Goal: Task Accomplishment & Management: Manage account settings

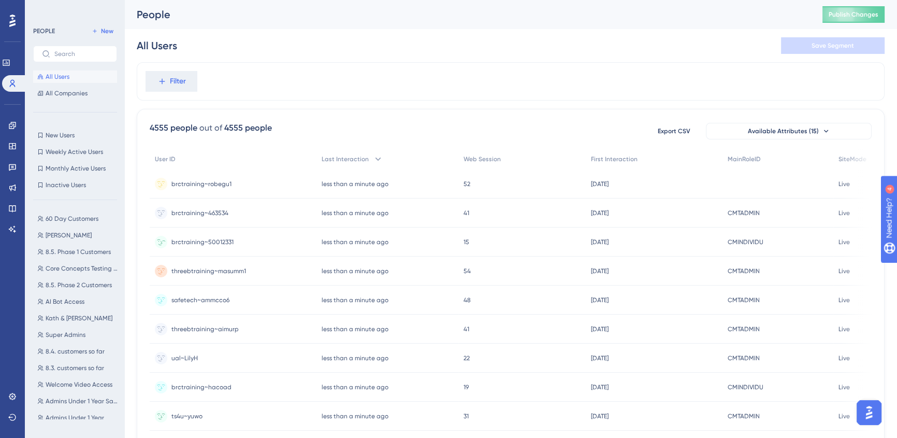
click at [437, 34] on div "All Users Save Segment" at bounding box center [511, 45] width 748 height 33
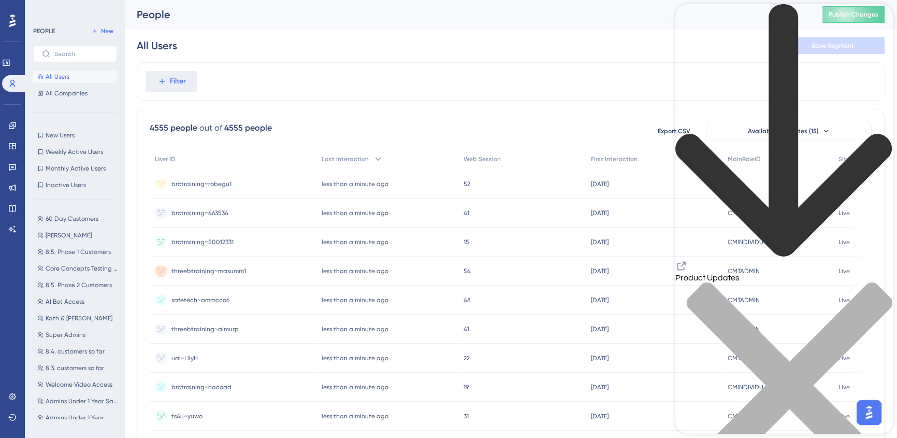
click at [877, 282] on icon "close resource center" at bounding box center [785, 391] width 218 height 218
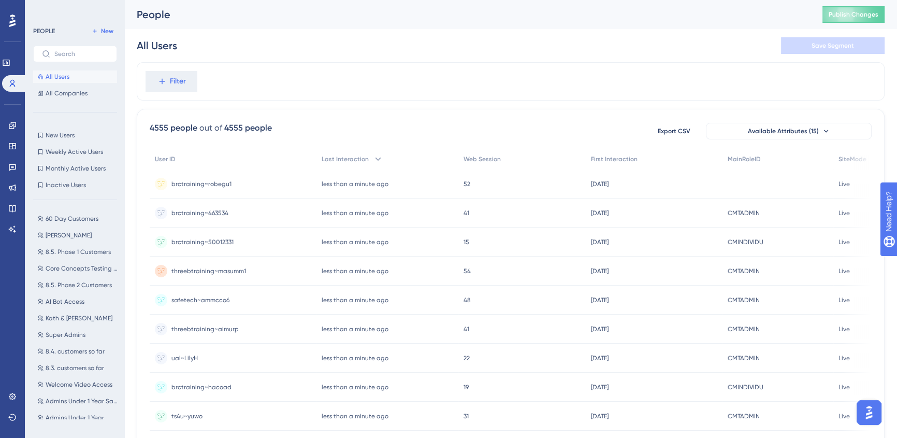
click at [871, 411] on img "Open AI Assistant Launcher" at bounding box center [869, 412] width 19 height 19
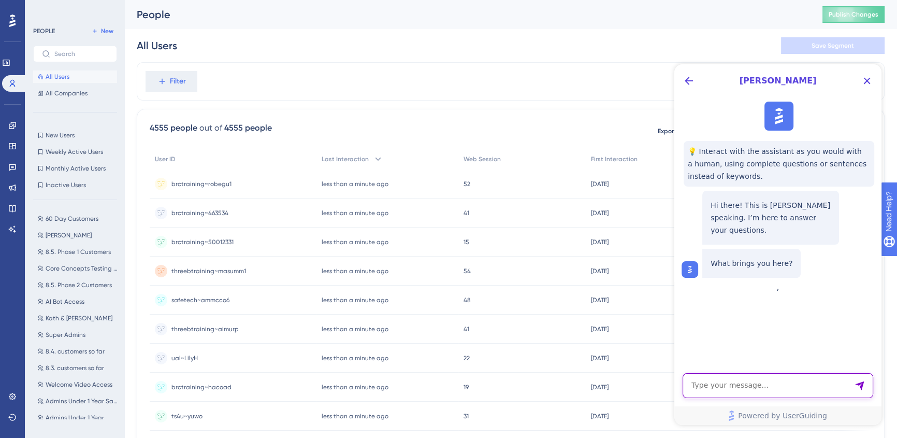
click at [809, 378] on textarea "AI Assistant Text Input" at bounding box center [778, 385] width 191 height 25
click at [9, 399] on icon at bounding box center [12, 396] width 8 height 8
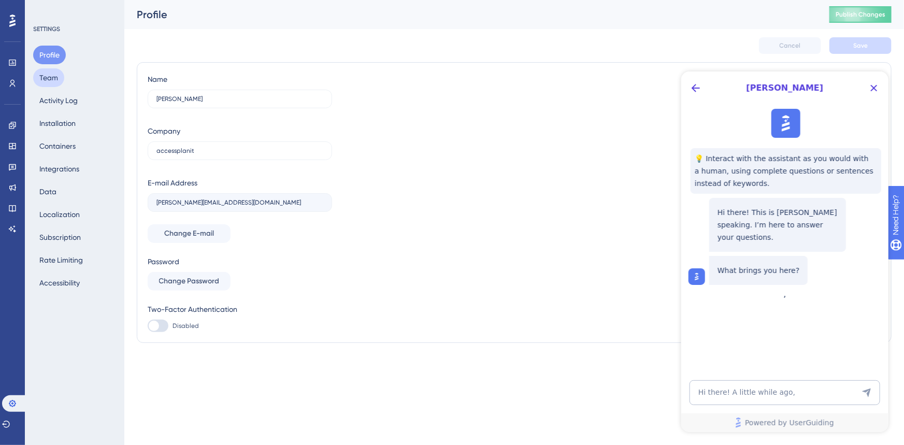
click at [57, 73] on button "Team" at bounding box center [48, 77] width 31 height 19
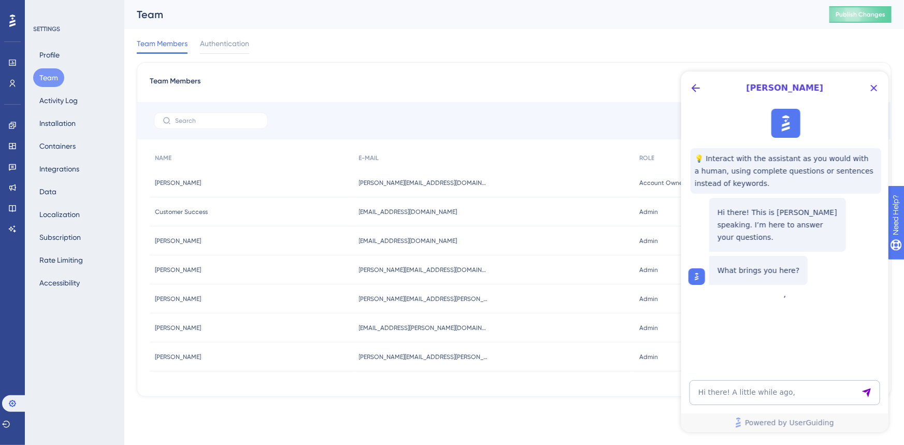
click at [810, 393] on textarea "Hi there! A little while ago," at bounding box center [784, 392] width 191 height 25
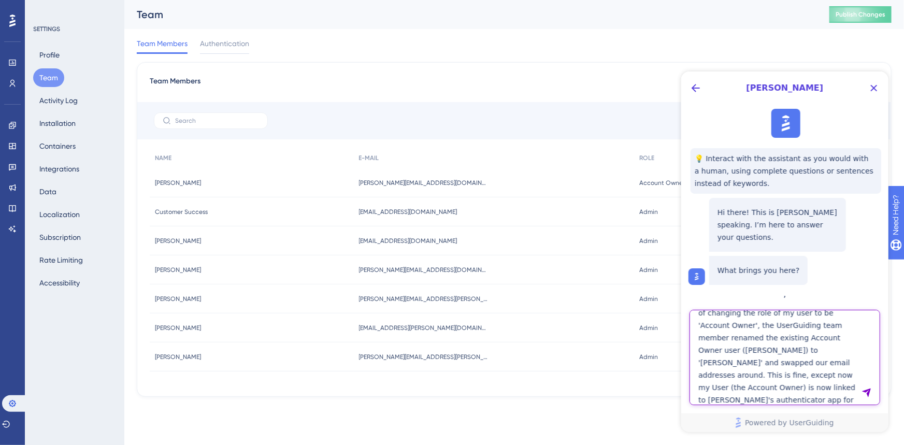
scroll to position [71, 0]
click at [790, 354] on textarea "Hi there! A little while ago, I got in touch with your support team because I n…" at bounding box center [784, 356] width 191 height 95
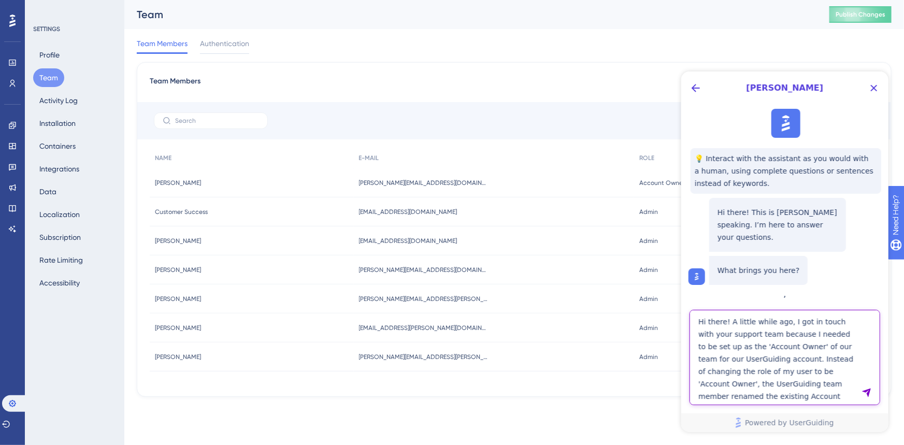
click at [791, 354] on textarea "Hi there! A little while ago, I got in touch with your support team because I n…" at bounding box center [784, 356] width 191 height 95
drag, startPoint x: 812, startPoint y: 346, endPoint x: 837, endPoint y: 346, distance: 24.4
click at [837, 346] on textarea "Hi there! A little while ago, I got in touch with your support team because I n…" at bounding box center [784, 356] width 191 height 95
click at [798, 397] on textarea "Hi there! A little while ago, I got in touch with your support team because I n…" at bounding box center [784, 356] width 191 height 95
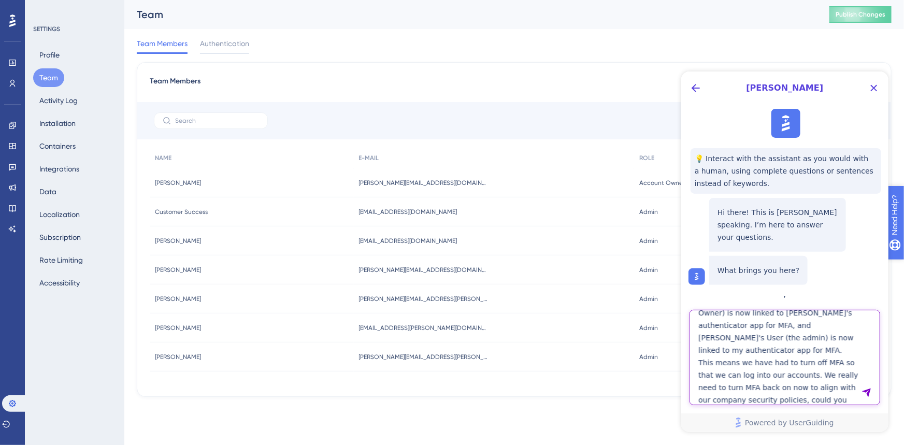
scroll to position [146, 0]
type textarea "Hi there! A little while ago, I got in touch with your support team because I n…"
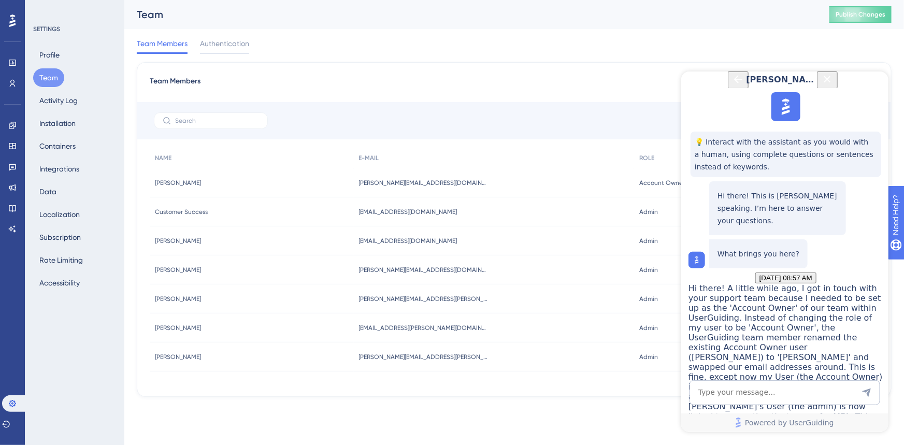
scroll to position [316, 0]
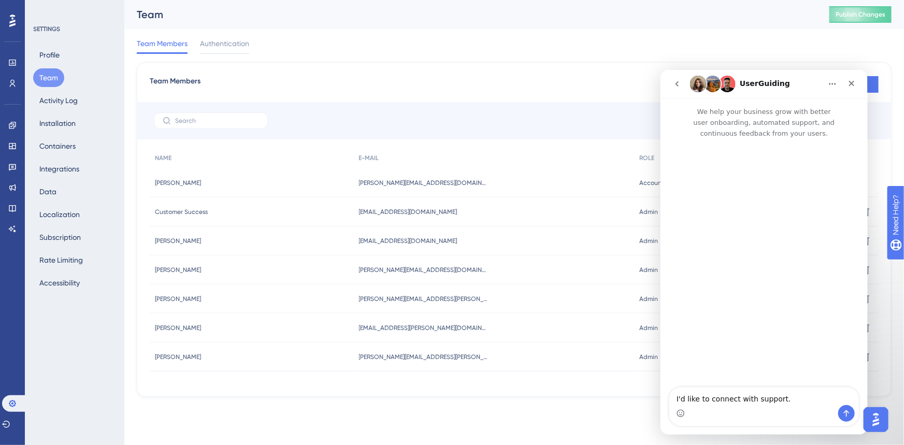
scroll to position [0, 0]
click at [754, 396] on textarea "I'd like to connect with support." at bounding box center [764, 396] width 190 height 18
click at [754, 395] on textarea "I'd like to connect with support." at bounding box center [764, 396] width 190 height 18
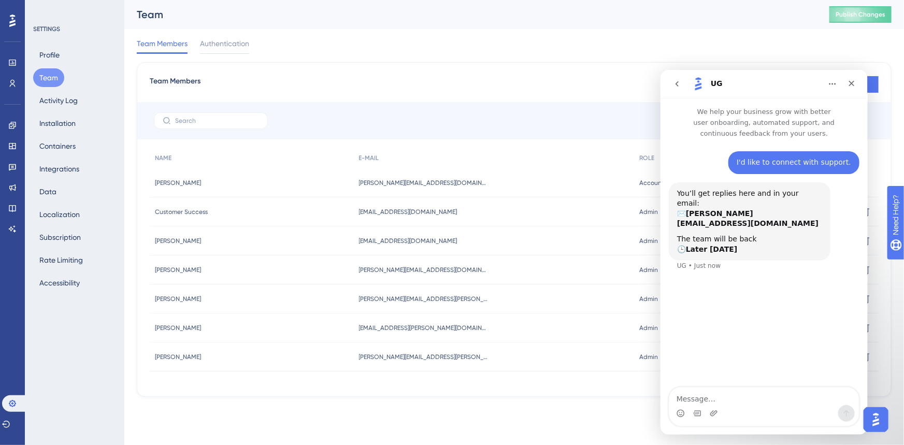
type textarea "Hi there! A little while ago, I got in touch with your support team because I n…"
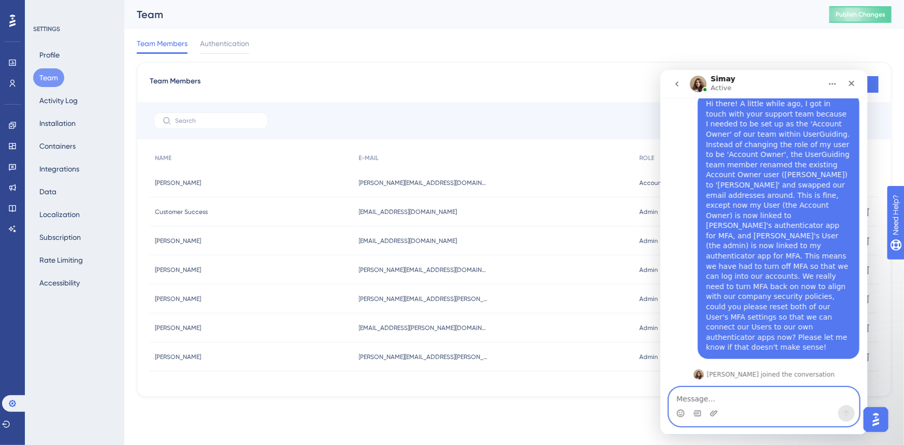
scroll to position [183, 0]
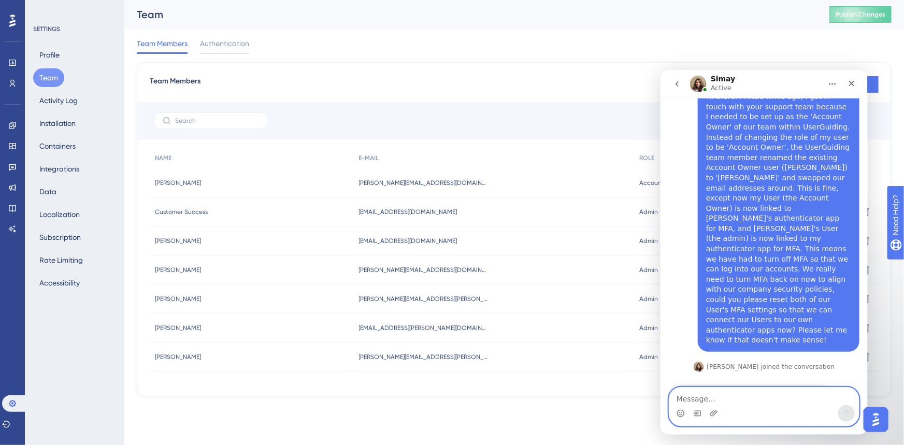
click at [736, 394] on textarea "Message…" at bounding box center [764, 396] width 190 height 18
type textarea "thanks! let me know if you need any more info :)"
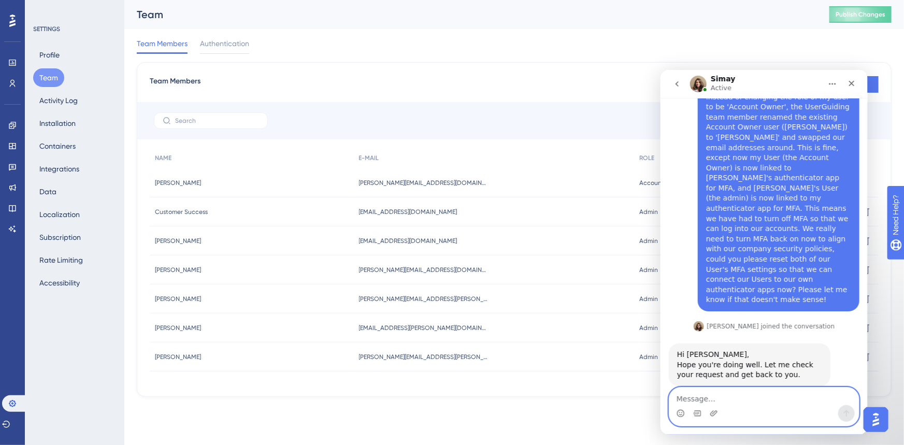
scroll to position [224, 0]
click at [475, 423] on div "Performance Users Engagement Widgets Feedback Product Updates Knowledge Base AI…" at bounding box center [452, 215] width 904 height 430
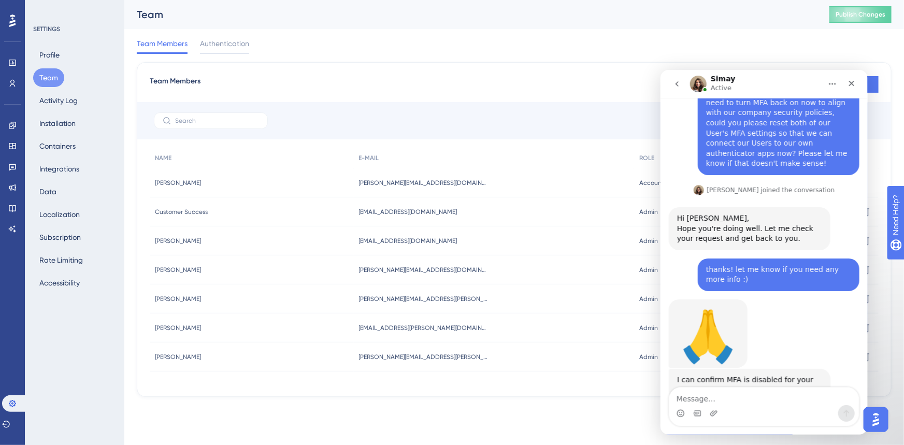
scroll to position [364, 0]
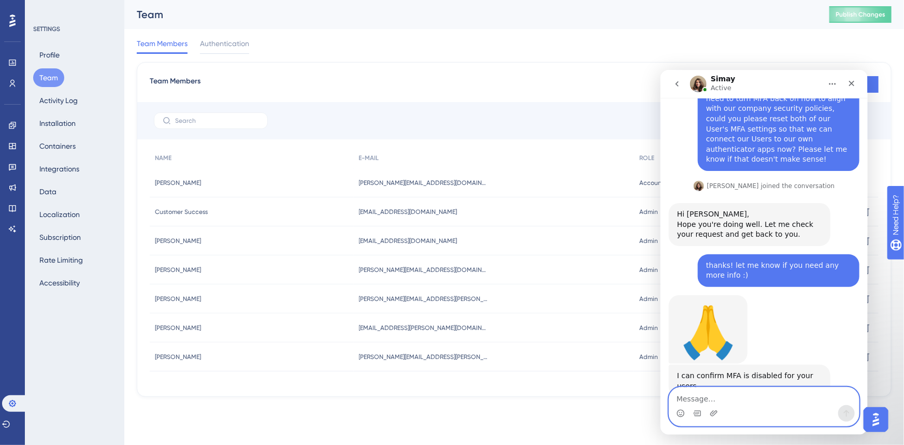
click at [766, 399] on textarea "Message…" at bounding box center [764, 396] width 190 height 18
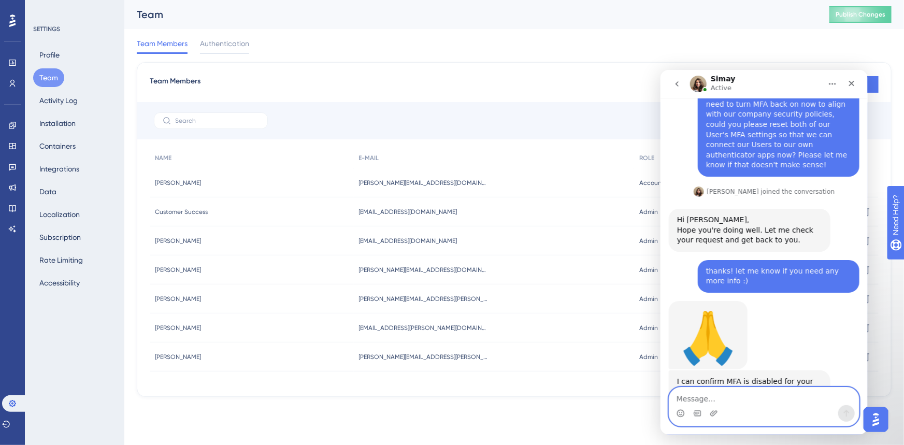
scroll to position [358, 0]
click at [805, 389] on textarea "Message…" at bounding box center [764, 396] width 190 height 18
click at [805, 391] on textarea "Message…" at bounding box center [764, 396] width 190 height 18
type textarea "w"
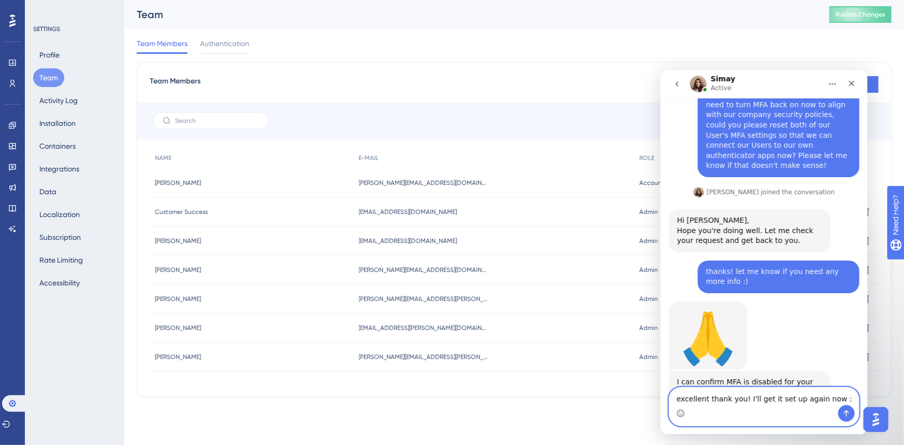
type textarea "excellent thank you! I'll get it set up again now :)"
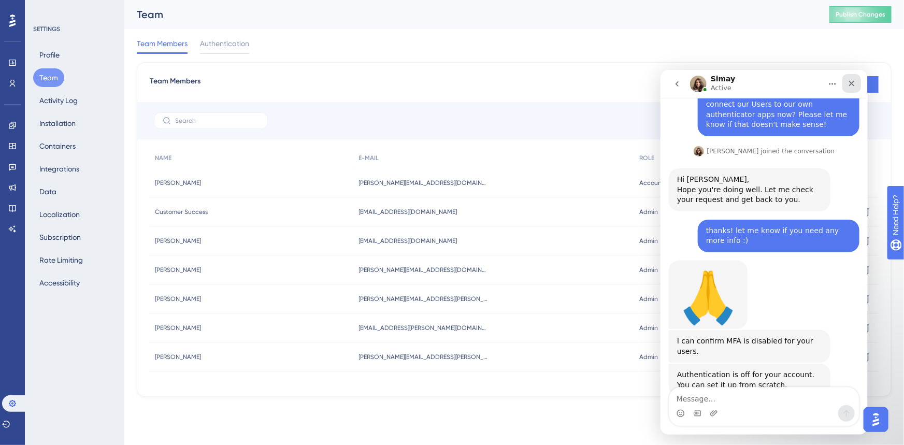
click at [855, 83] on icon "Close" at bounding box center [851, 83] width 8 height 8
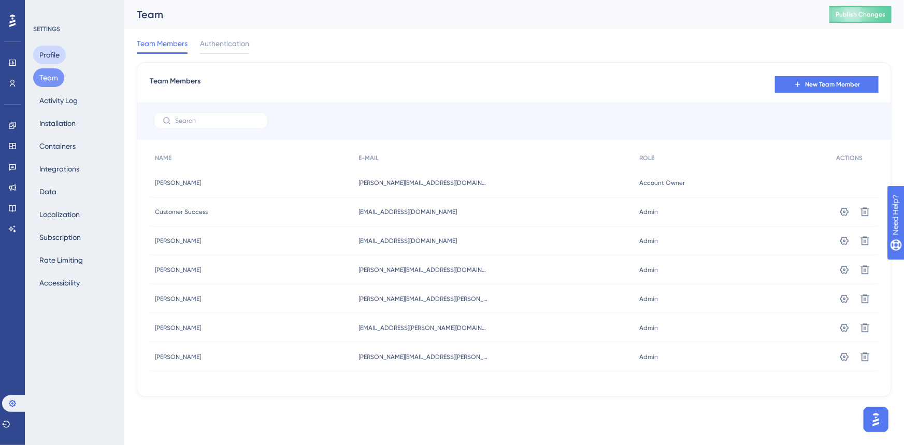
click at [57, 54] on button "Profile" at bounding box center [49, 55] width 33 height 19
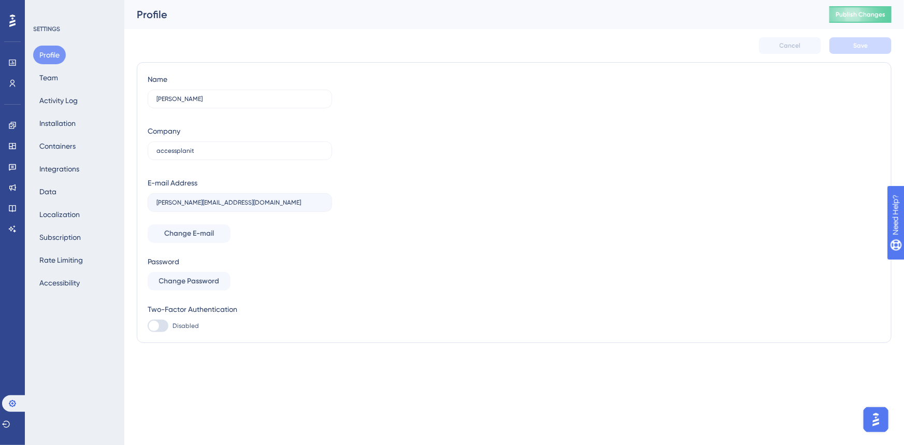
click at [161, 323] on div at bounding box center [158, 326] width 21 height 12
click at [148, 326] on input "Disabled" at bounding box center [147, 326] width 1 height 1
checkbox input "false"
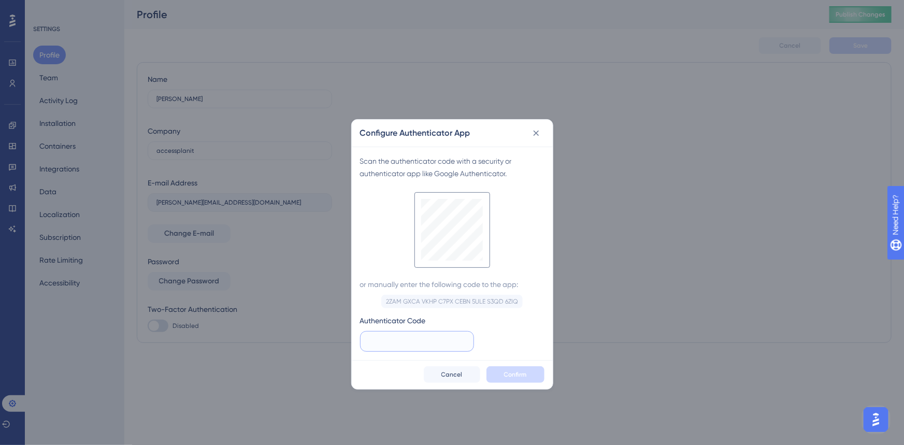
click at [408, 341] on input "text" at bounding box center [417, 341] width 96 height 11
type input "787 300"
click at [527, 375] on button "Confirm" at bounding box center [515, 374] width 58 height 17
checkbox input "true"
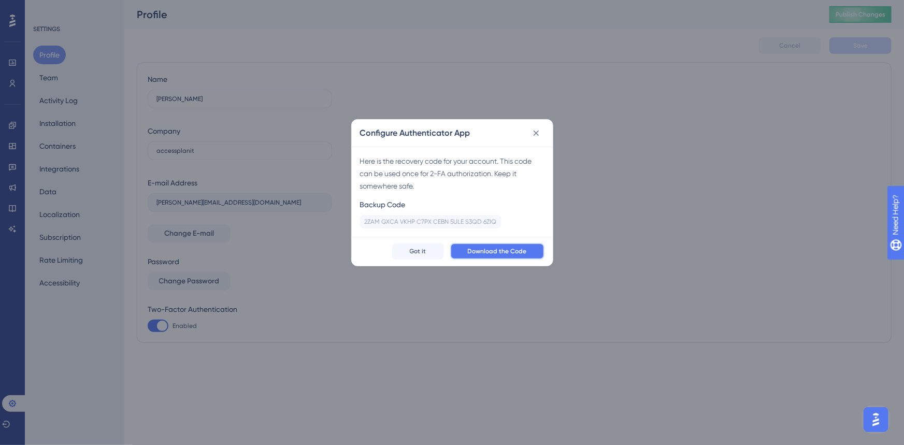
click at [495, 253] on span "Download the Code" at bounding box center [497, 251] width 59 height 8
click at [537, 135] on icon at bounding box center [536, 133] width 10 height 10
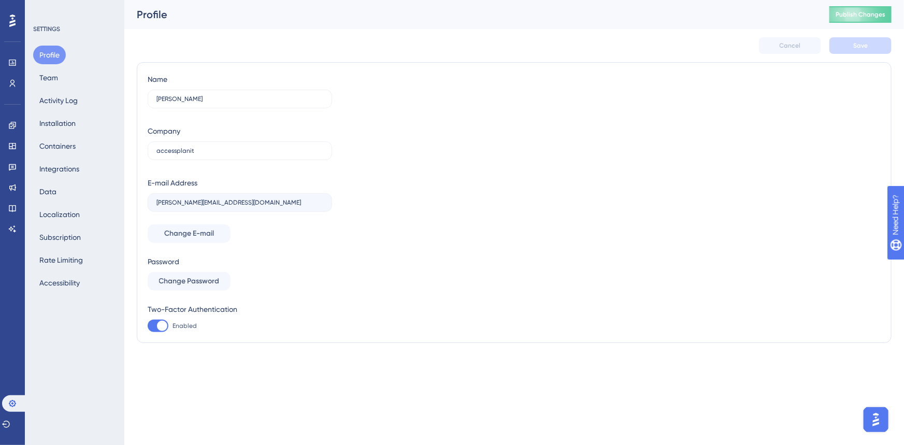
click at [647, 240] on div "Name [PERSON_NAME] Company accessplanit E-mail Address [EMAIL_ADDRESS][DOMAIN_N…" at bounding box center [514, 202] width 733 height 259
click at [878, 417] on img "Open AI Assistant Launcher" at bounding box center [875, 419] width 19 height 19
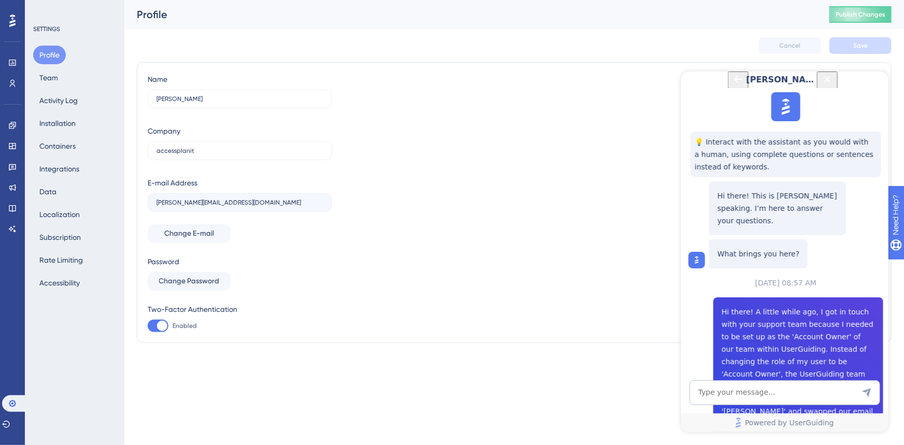
scroll to position [316, 0]
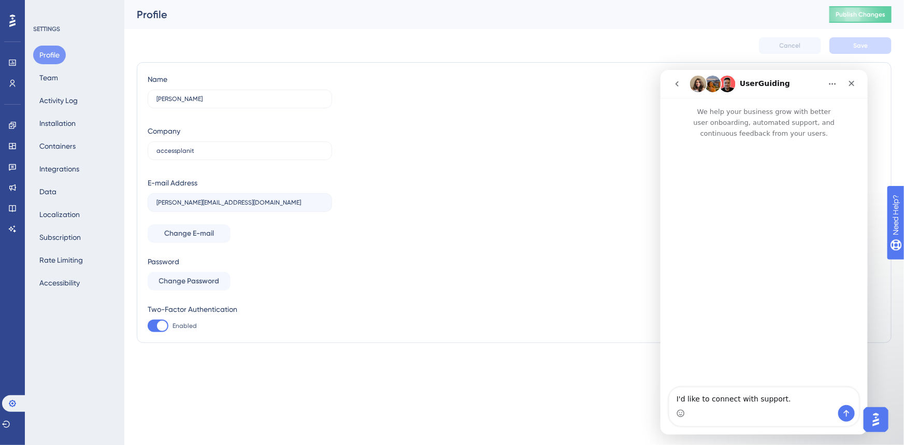
scroll to position [0, 0]
click at [672, 85] on icon "go back" at bounding box center [676, 83] width 8 height 8
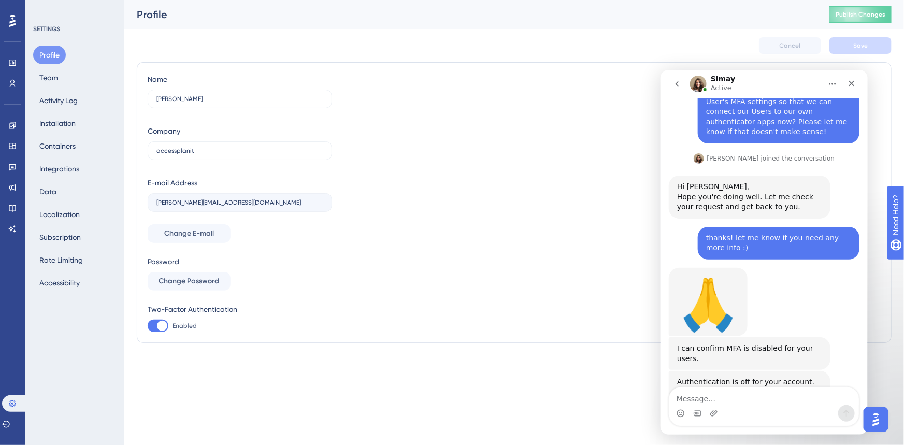
scroll to position [399, 0]
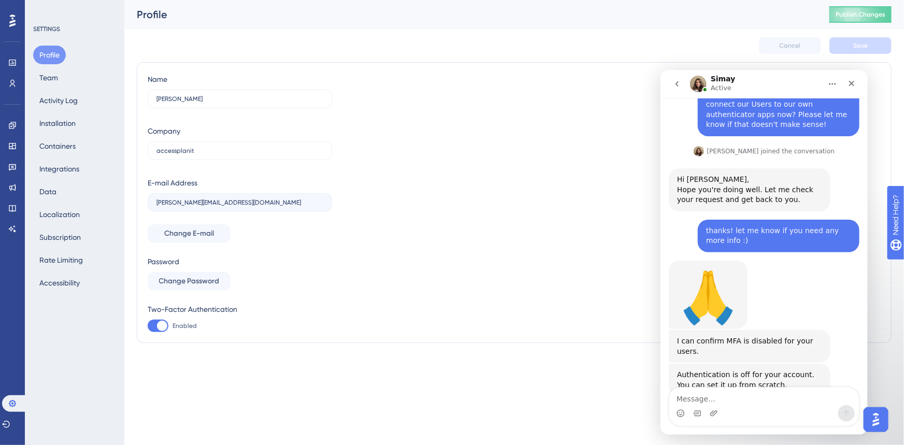
click at [727, 390] on textarea "Message…" at bounding box center [764, 396] width 190 height 18
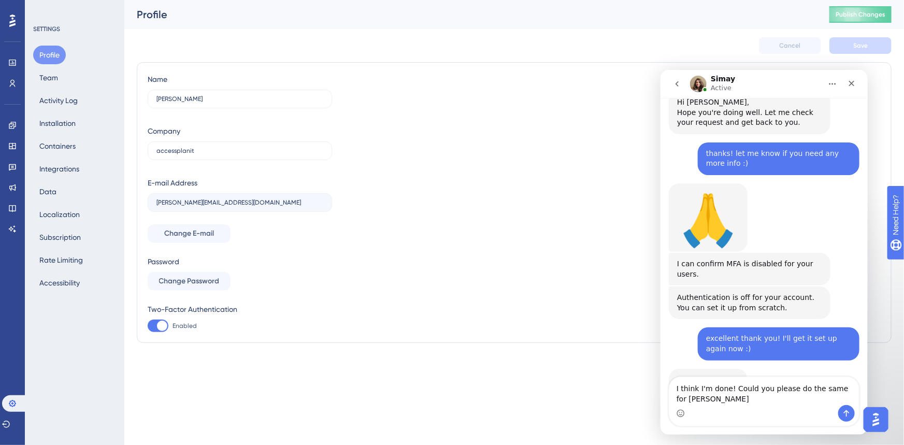
scroll to position [486, 0]
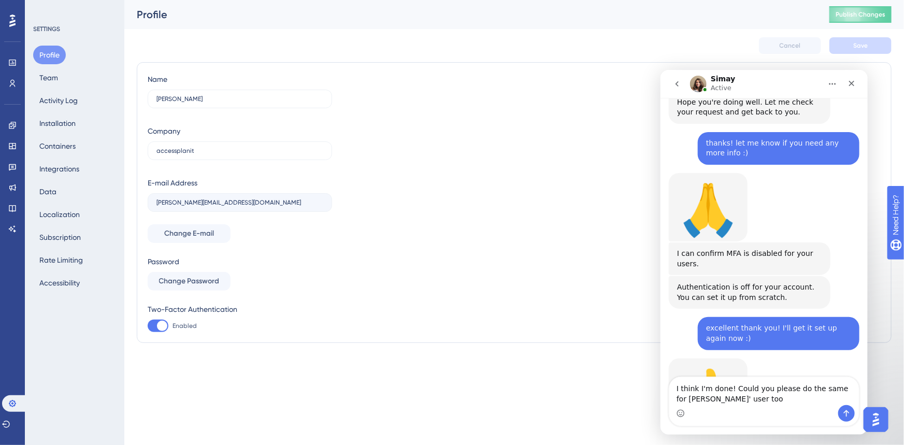
type textarea "I think I'm done! Could you please do the same for [PERSON_NAME]' user too?"
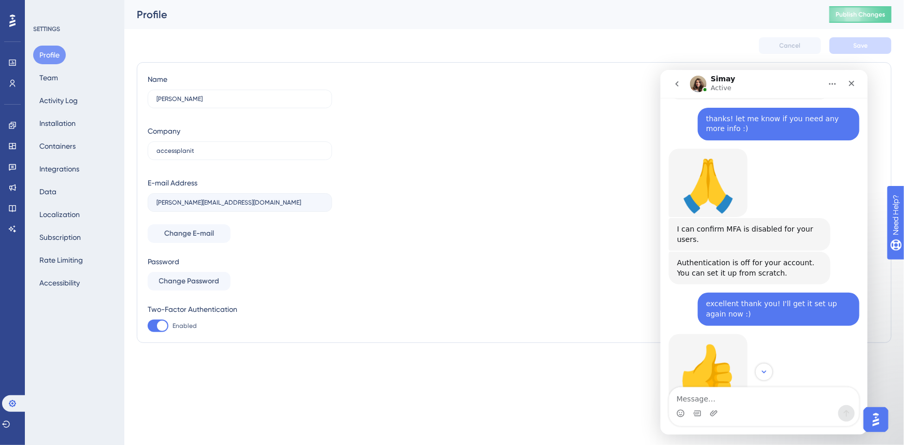
scroll to position [517, 0]
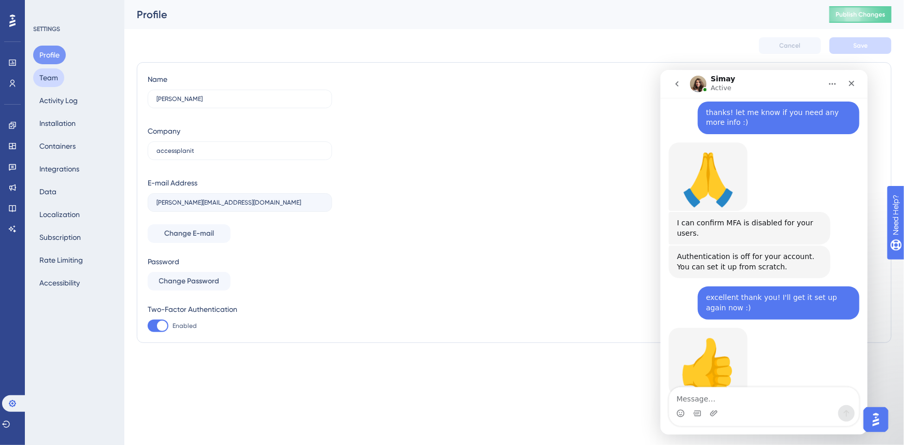
click at [48, 81] on button "Team" at bounding box center [48, 77] width 31 height 19
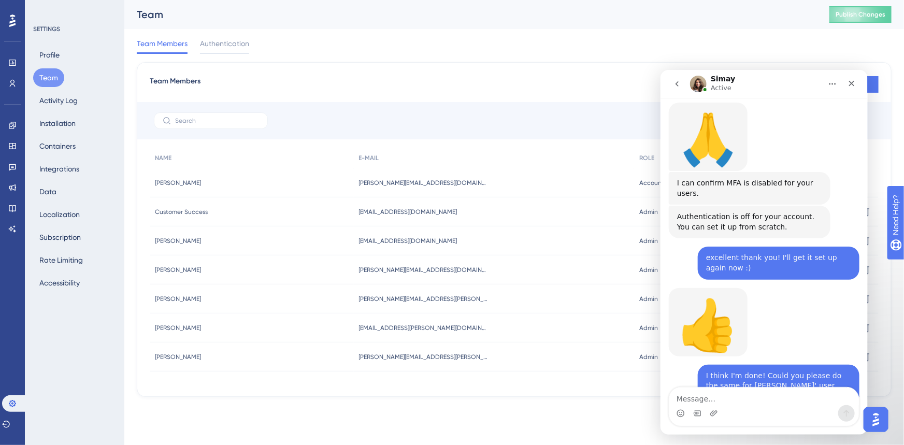
scroll to position [558, 0]
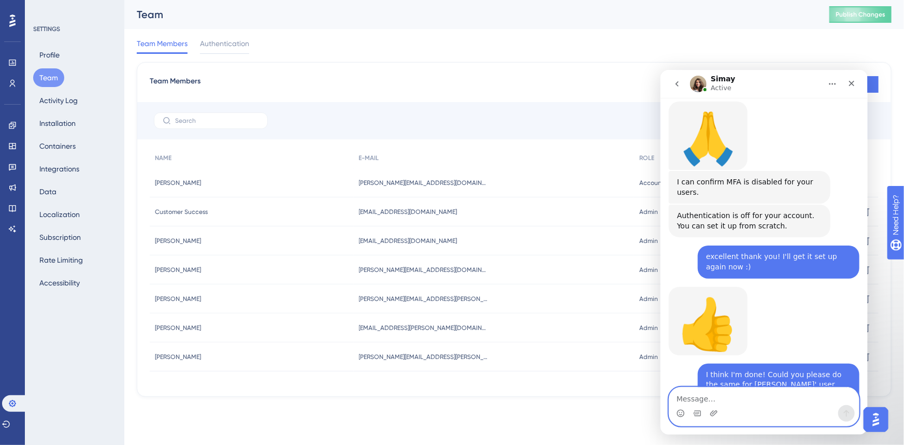
click at [764, 399] on textarea "Message…" at bounding box center [764, 396] width 190 height 18
click at [764, 400] on textarea "Message…" at bounding box center [764, 396] width 190 height 18
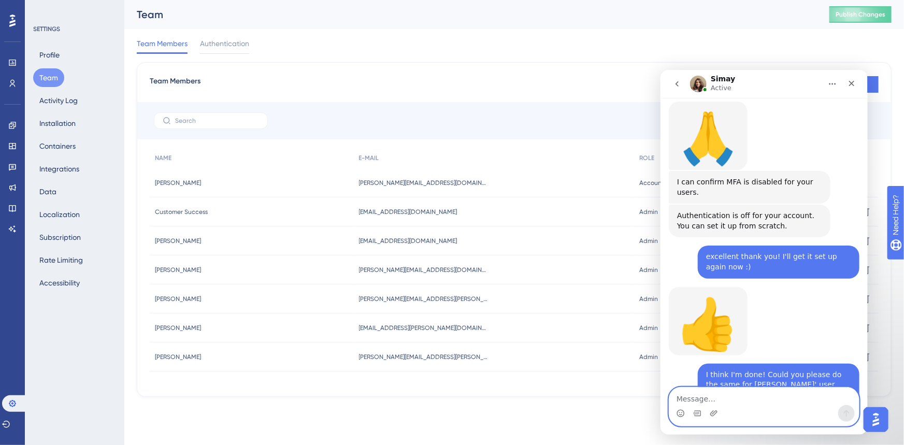
click at [764, 400] on textarea "Message…" at bounding box center [764, 396] width 190 height 18
type textarea "h"
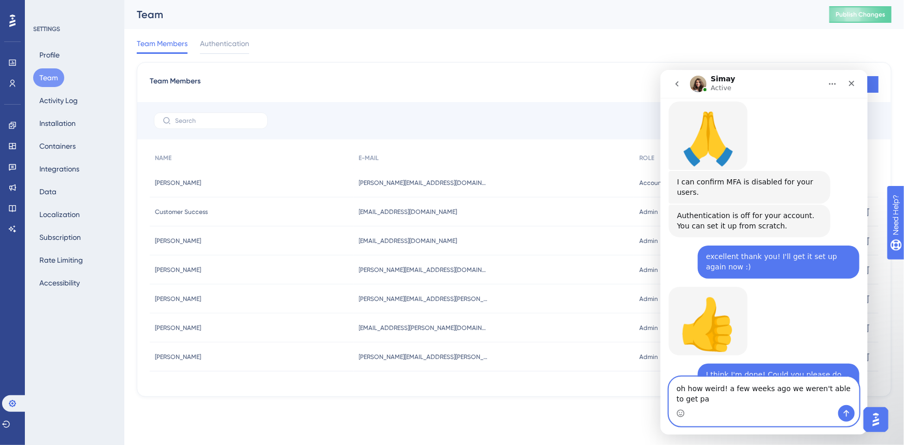
scroll to position [568, 0]
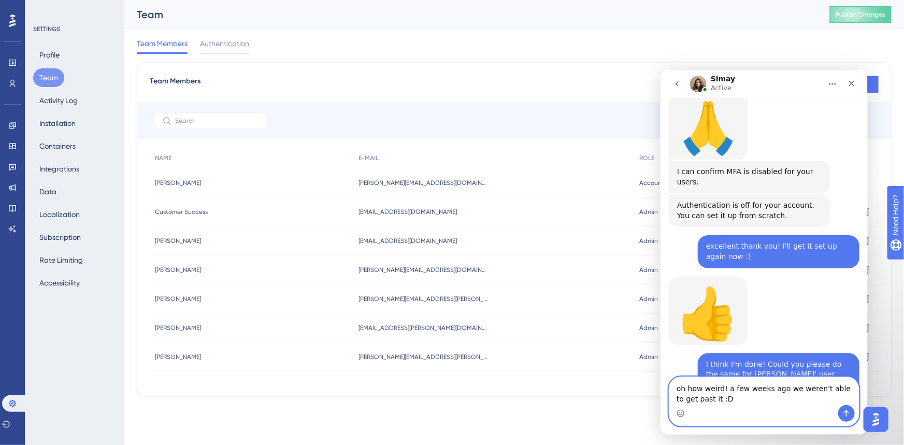
type textarea "oh how weird! a few weeks ago we weren't able to get past it :D"
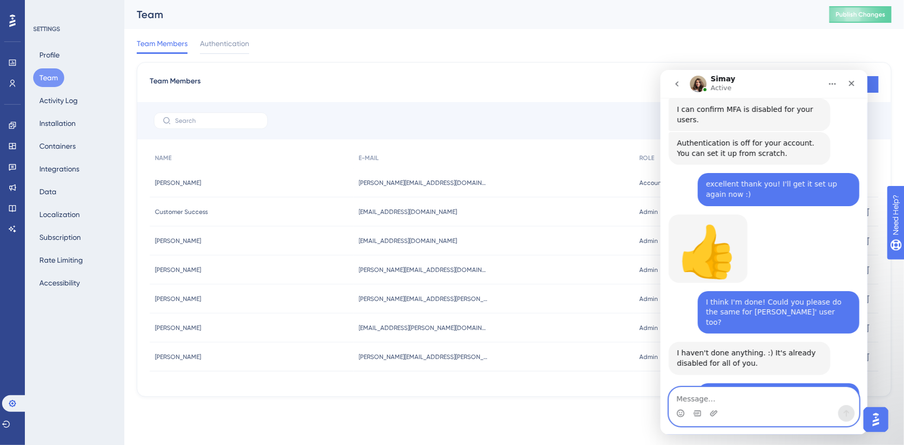
scroll to position [630, 0]
click at [764, 400] on textarea "Message…" at bounding box center [764, 396] width 190 height 18
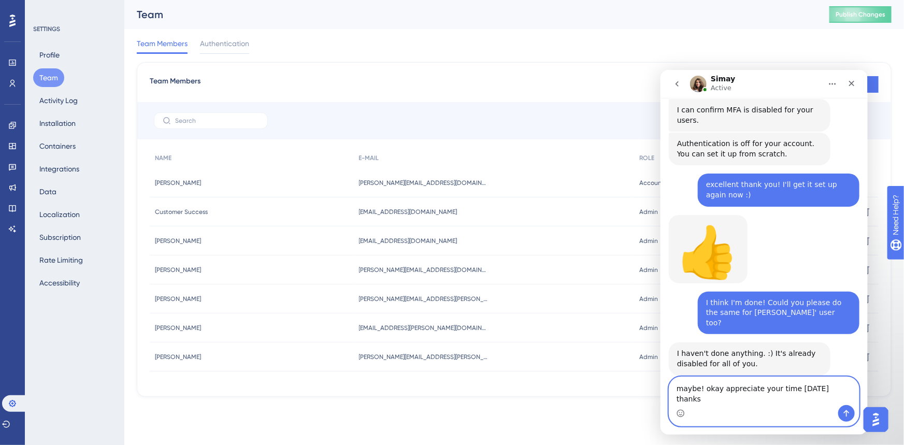
type textarea "maybe! okay appreciate your time [DATE] thanks!"
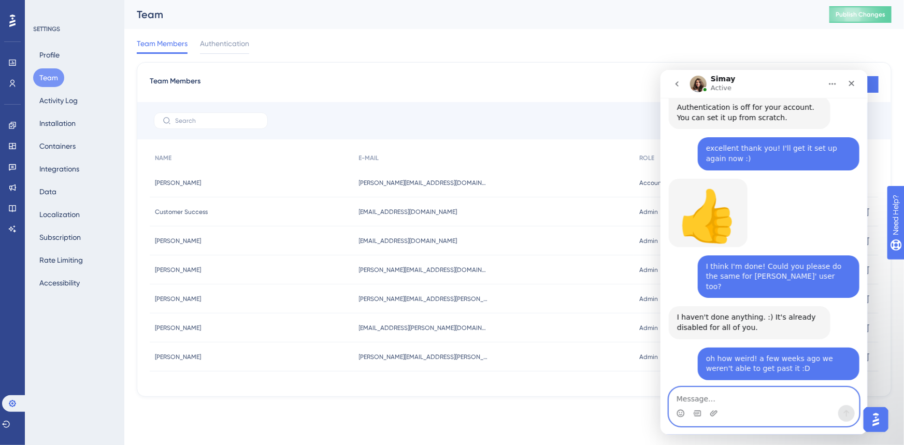
scroll to position [671, 0]
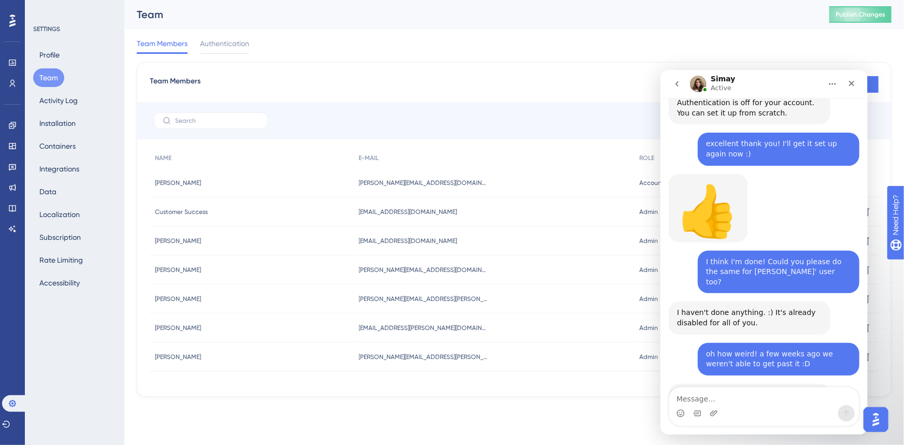
click at [415, 53] on div "Team Members Authentication" at bounding box center [514, 45] width 755 height 33
click at [851, 84] on icon "Close" at bounding box center [851, 83] width 8 height 8
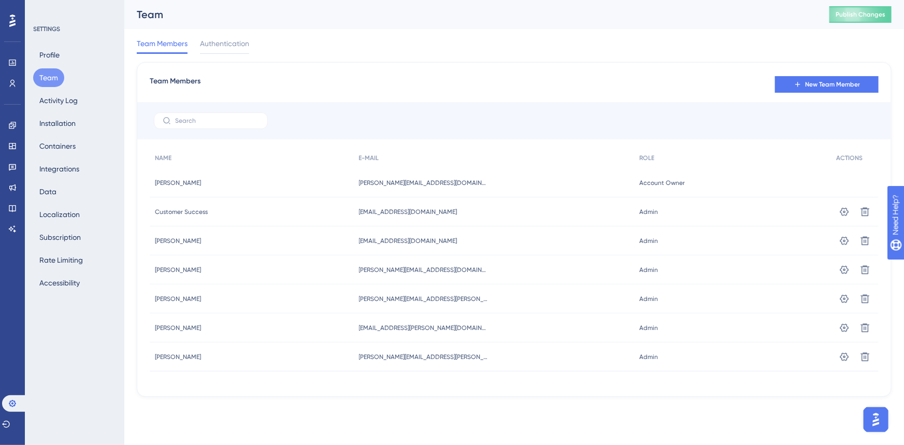
scroll to position [711, 0]
click at [841, 217] on icon at bounding box center [844, 212] width 10 height 10
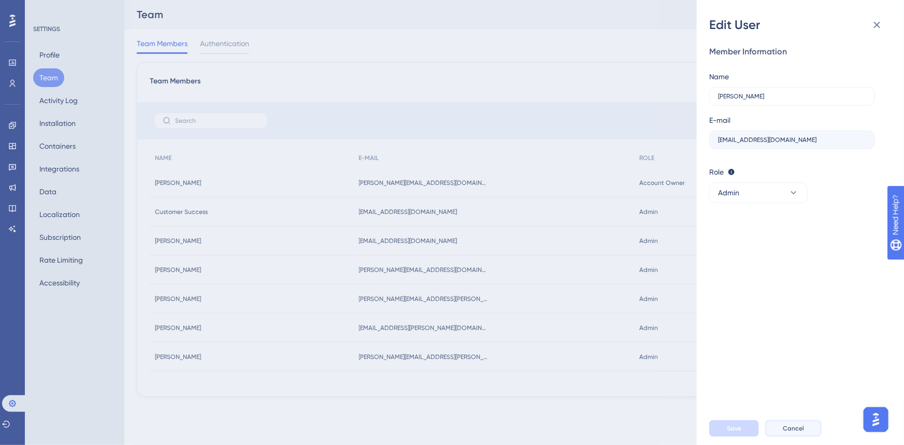
click at [786, 428] on span "Cancel" at bounding box center [793, 428] width 21 height 8
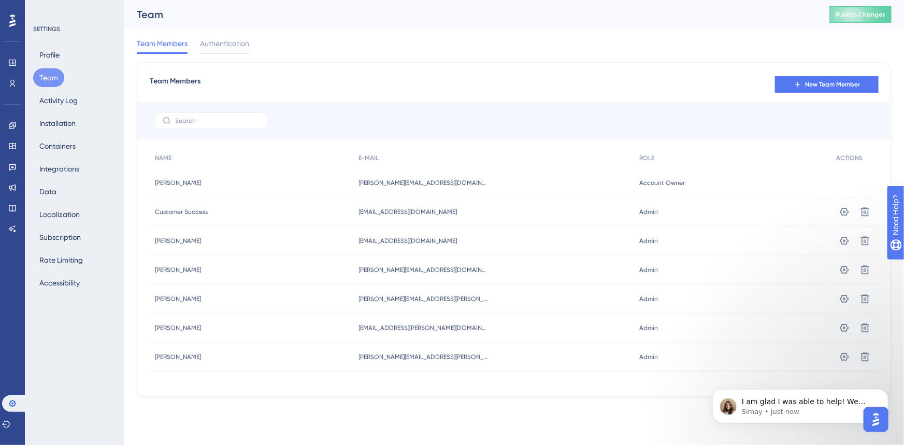
scroll to position [844, 0]
click at [854, 413] on p "Simay • Just now" at bounding box center [808, 411] width 134 height 9
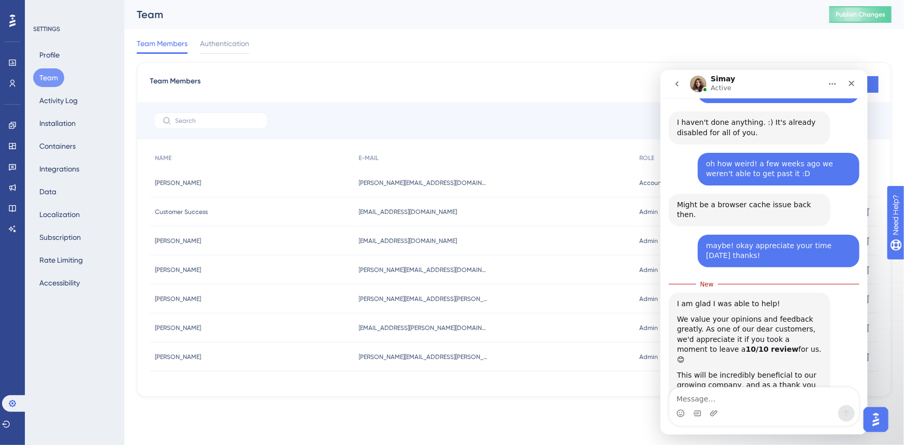
scroll to position [862, 0]
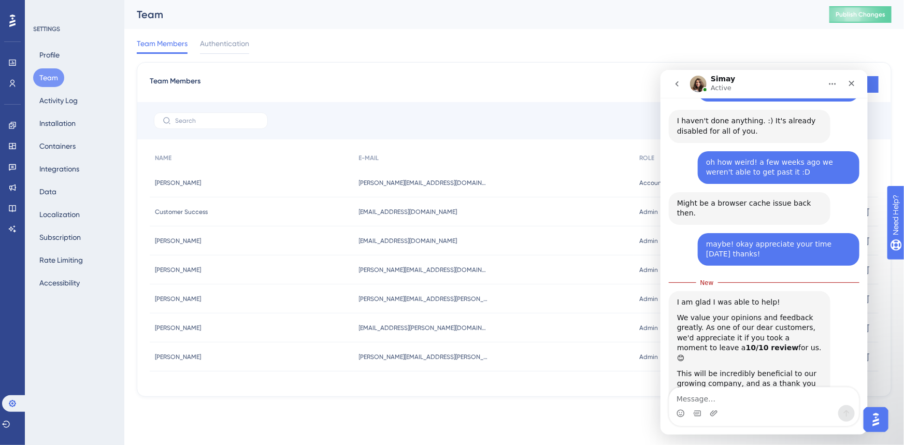
click at [740, 425] on link "link" at bounding box center [746, 429] width 13 height 8
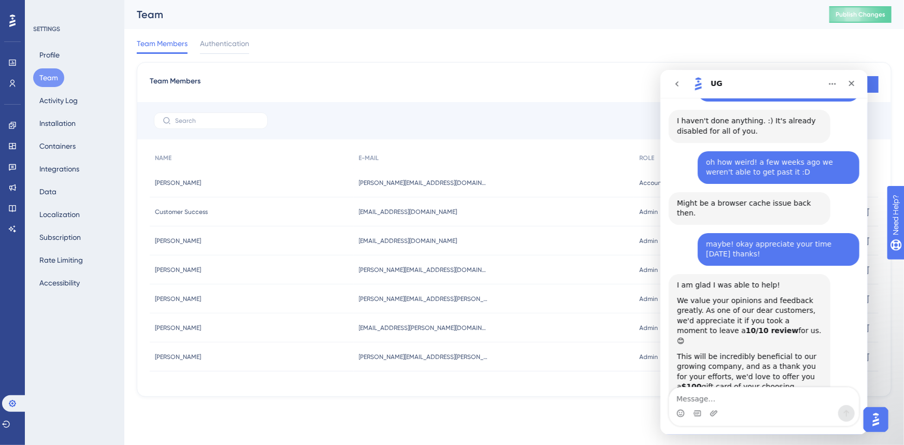
scroll to position [938, 0]
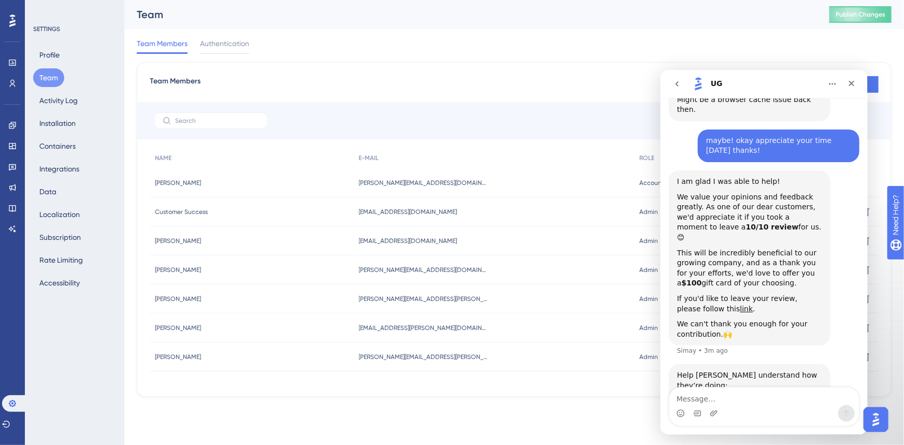
click at [323, 419] on div "Performance Users Engagement Widgets Feedback Product Updates Knowledge Base AI…" at bounding box center [452, 215] width 904 height 430
click at [44, 53] on button "Profile" at bounding box center [49, 55] width 33 height 19
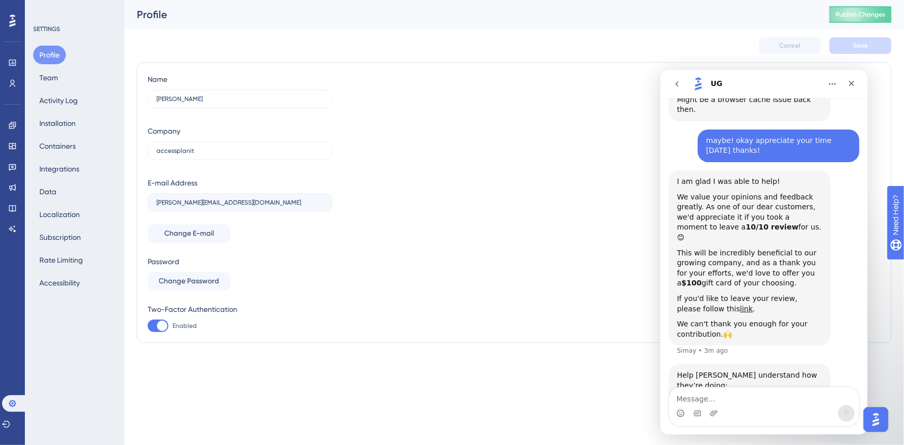
click at [268, 0] on html "Performance Users Engagement Widgets Feedback Product Updates Knowledge Base AI…" at bounding box center [452, 0] width 904 height 0
click at [52, 74] on button "Team" at bounding box center [48, 77] width 31 height 19
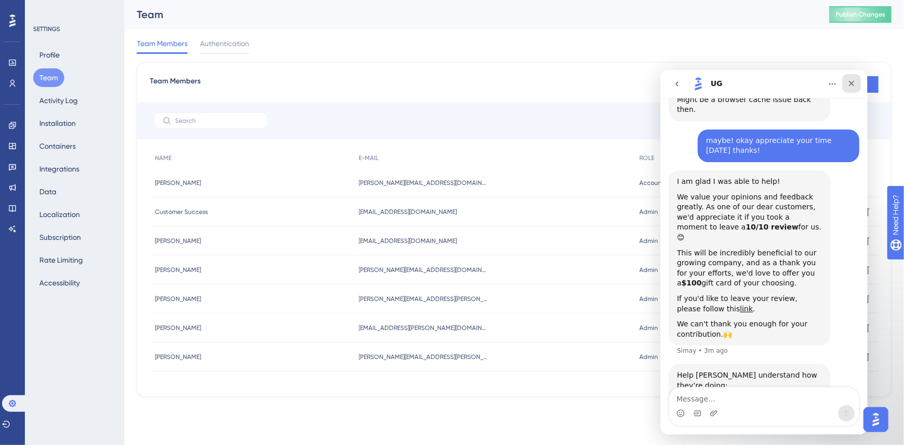
click at [852, 83] on icon "Close" at bounding box center [851, 83] width 8 height 8
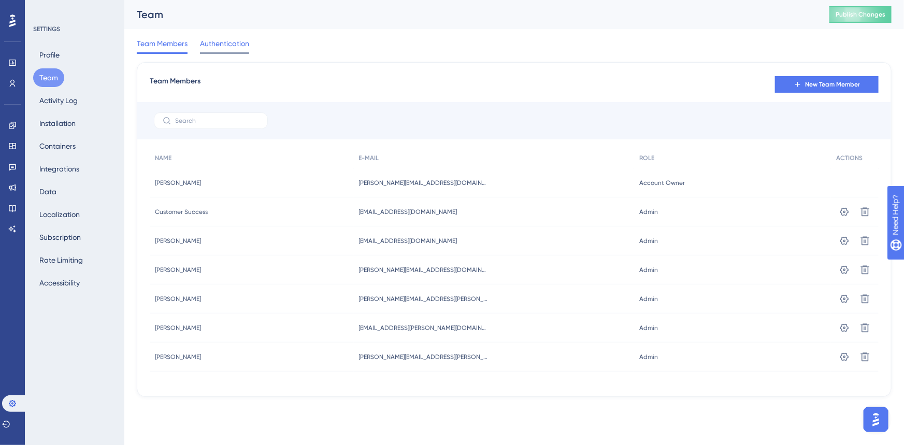
click at [227, 41] on span "Authentication" at bounding box center [224, 43] width 49 height 12
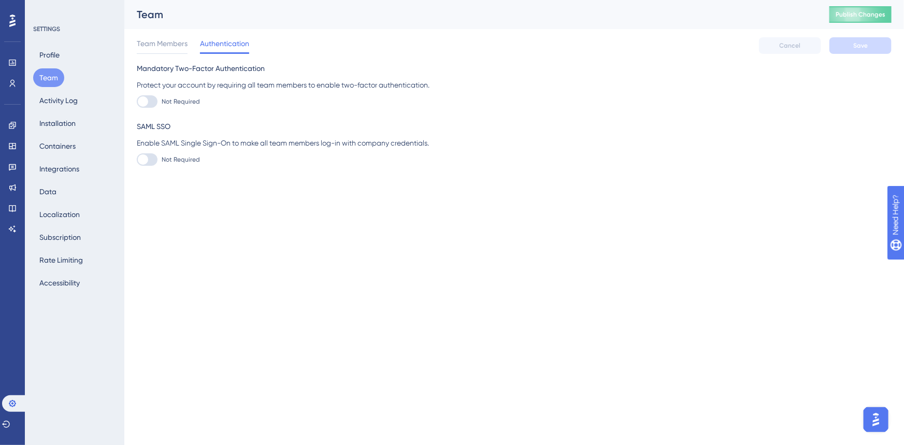
click at [313, 0] on html "Performance Users Engagement Widgets Feedback Product Updates Knowledge Base AI…" at bounding box center [452, 0] width 904 height 0
click at [156, 99] on div at bounding box center [147, 101] width 21 height 12
click at [137, 102] on input "Not Required" at bounding box center [136, 102] width 1 height 1
checkbox input "false"
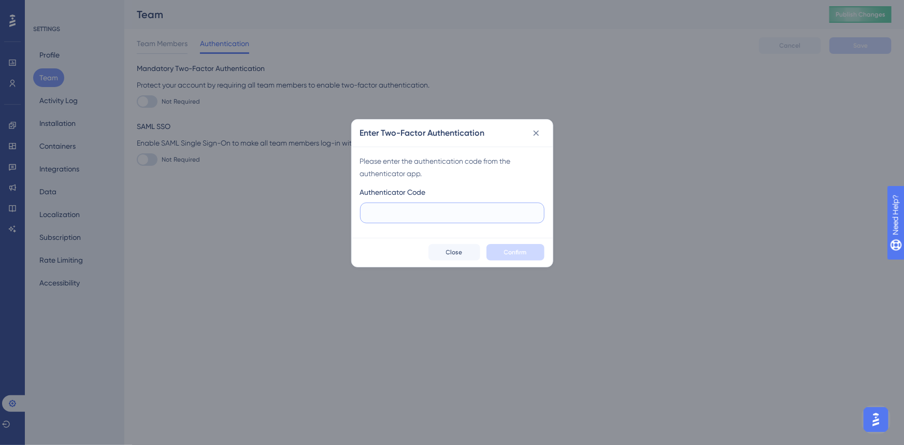
click at [460, 210] on input "text" at bounding box center [452, 212] width 167 height 11
click at [459, 210] on input "text" at bounding box center [452, 212] width 167 height 11
type input "428 078"
click at [526, 259] on button "Confirm" at bounding box center [515, 252] width 58 height 17
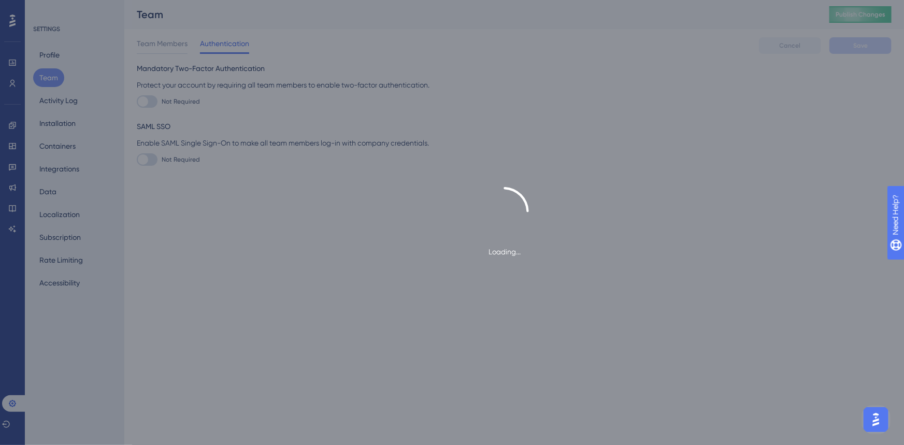
checkbox input "true"
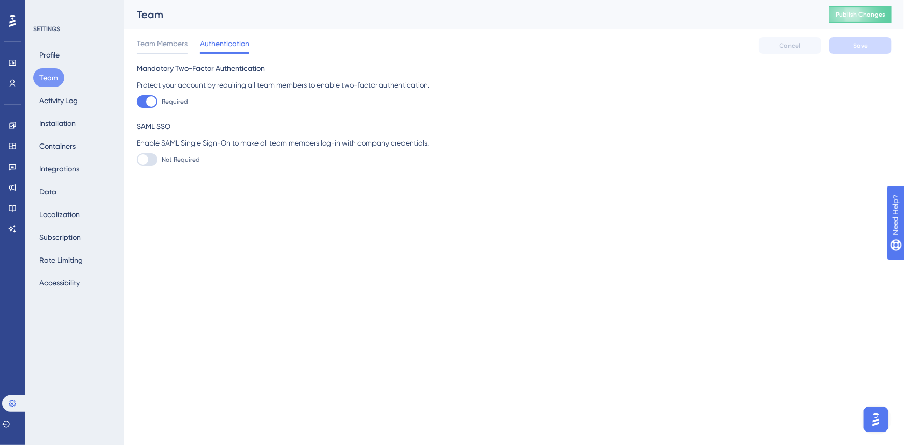
click at [667, 0] on html "Performance Users Engagement Widgets Feedback Product Updates Knowledge Base AI…" at bounding box center [452, 0] width 904 height 0
click at [9, 425] on icon at bounding box center [6, 424] width 8 height 7
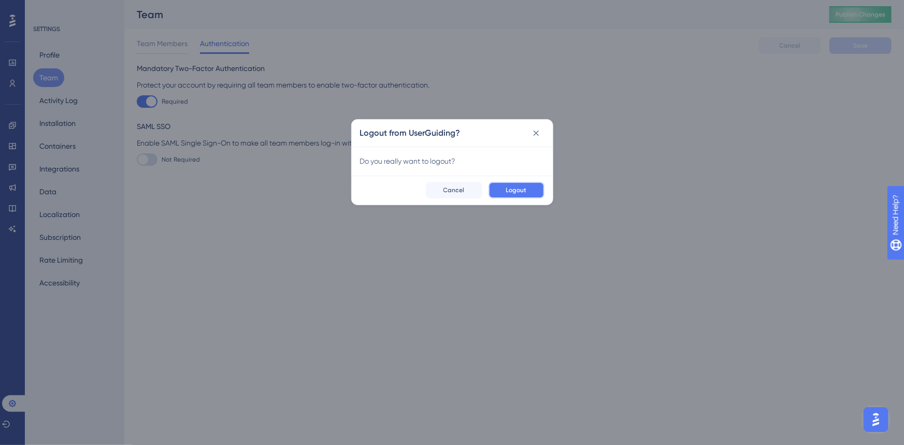
click at [511, 189] on span "Logout" at bounding box center [516, 190] width 21 height 8
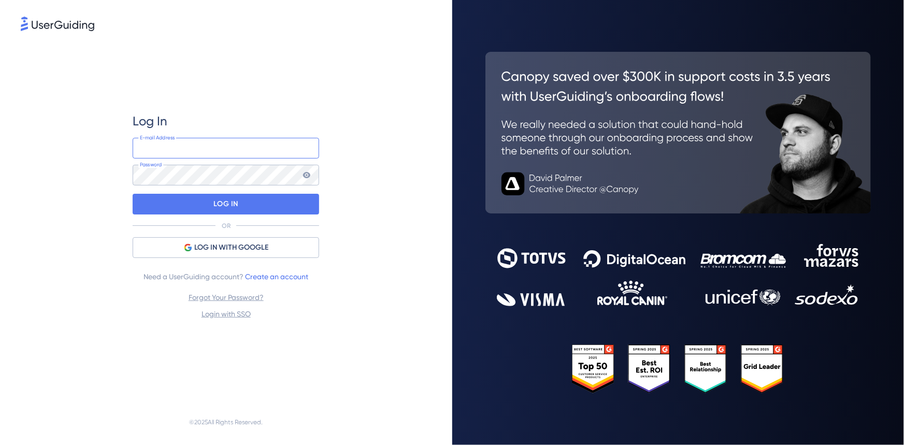
click at [297, 155] on input "email" at bounding box center [226, 148] width 187 height 21
type input "[PERSON_NAME][EMAIL_ADDRESS][DOMAIN_NAME]"
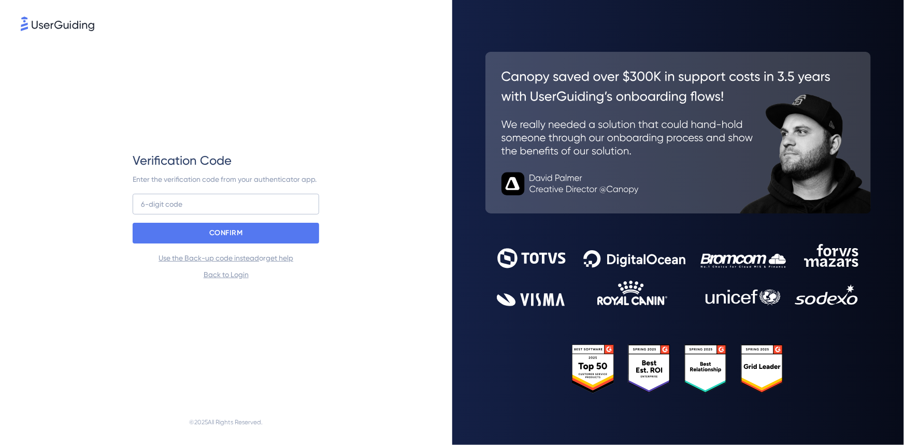
click at [266, 221] on div "Verification Code Enter the verification code from your authenticator app. 6-di…" at bounding box center [226, 216] width 187 height 128
click at [268, 203] on input at bounding box center [226, 204] width 187 height 21
type input "241 814"
click at [254, 234] on div "CONFIRM" at bounding box center [226, 233] width 187 height 21
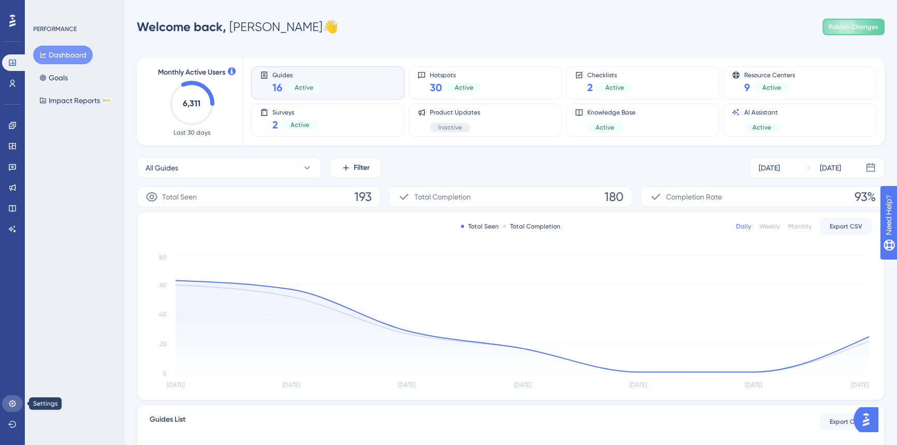
click at [10, 400] on icon at bounding box center [12, 403] width 8 height 8
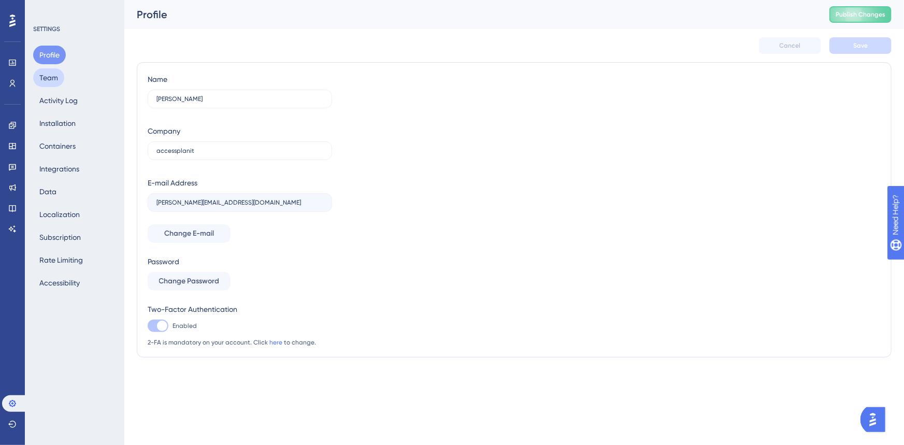
click at [44, 72] on button "Team" at bounding box center [48, 77] width 31 height 19
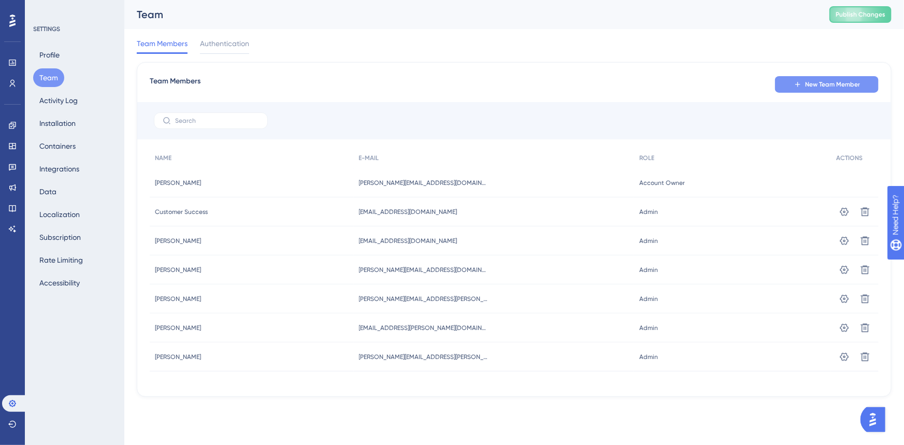
click at [821, 80] on span "New Team Member" at bounding box center [832, 84] width 55 height 8
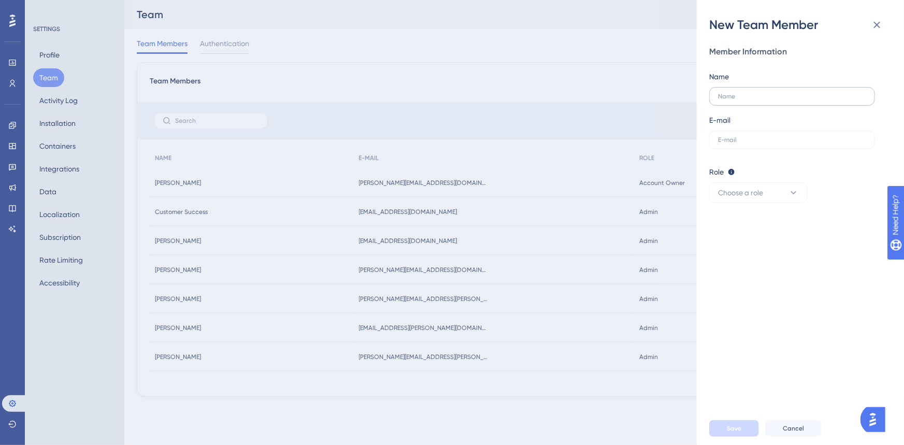
click at [782, 87] on label at bounding box center [792, 96] width 166 height 19
click at [782, 93] on input "text" at bounding box center [792, 96] width 148 height 7
paste input "Angela Donovan"
type input "Angela Donovan"
click at [771, 138] on input "text" at bounding box center [792, 139] width 148 height 7
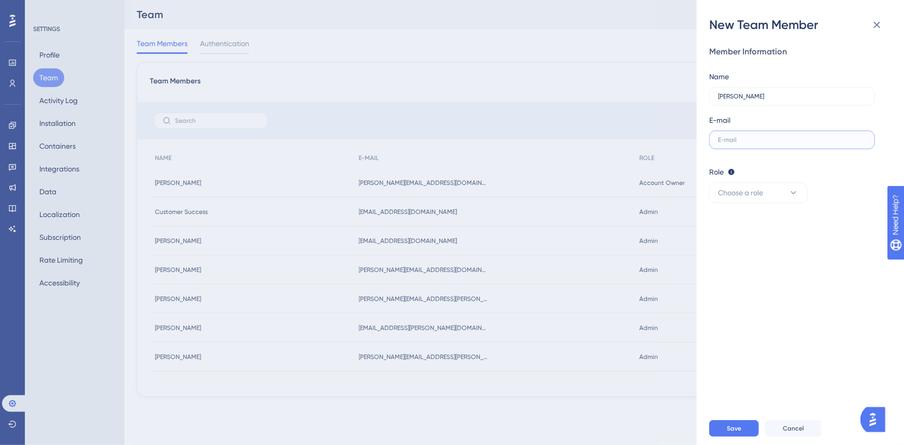
paste input "Angela Donovan"
type input "angela.donovan@accessplanit.com"
click at [772, 194] on button "Choose a role" at bounding box center [758, 192] width 98 height 21
click at [762, 225] on div "Admin Admin" at bounding box center [758, 224] width 68 height 21
click at [816, 314] on div "Member Information Name Angela Donovan E-mail angela.donovan@accessplanit.com R…" at bounding box center [804, 222] width 191 height 379
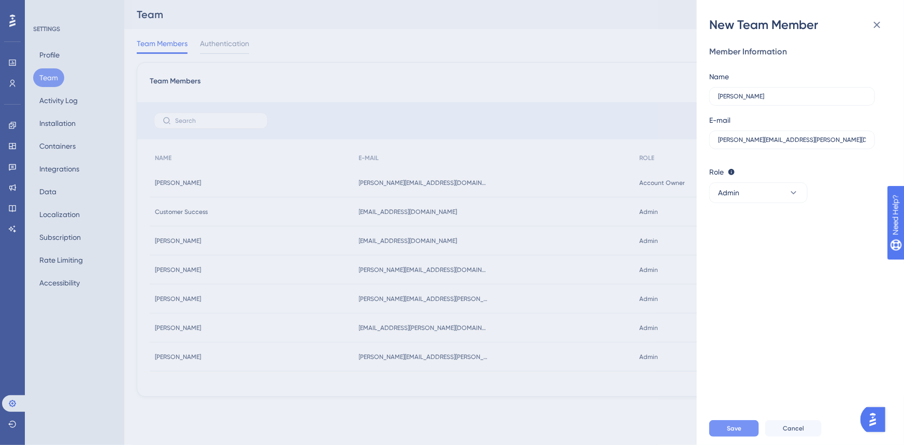
click at [732, 432] on span "Save" at bounding box center [734, 428] width 15 height 8
